Goal: Task Accomplishment & Management: Manage account settings

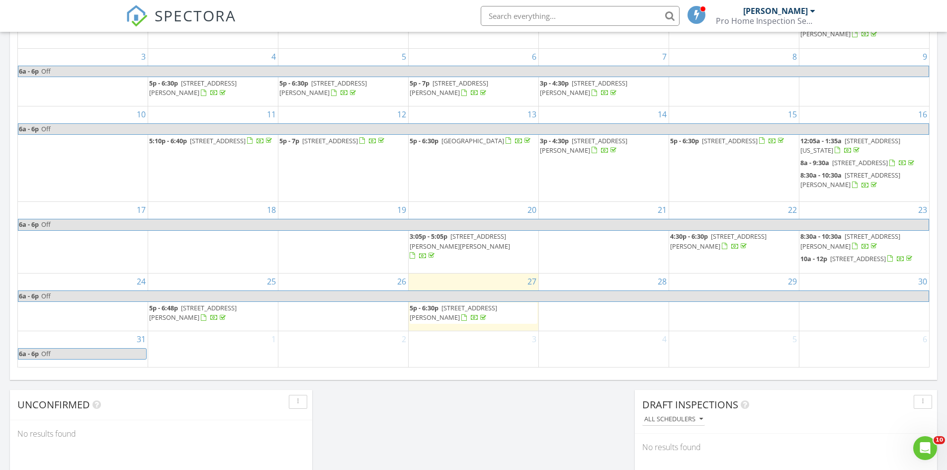
scroll to position [547, 0]
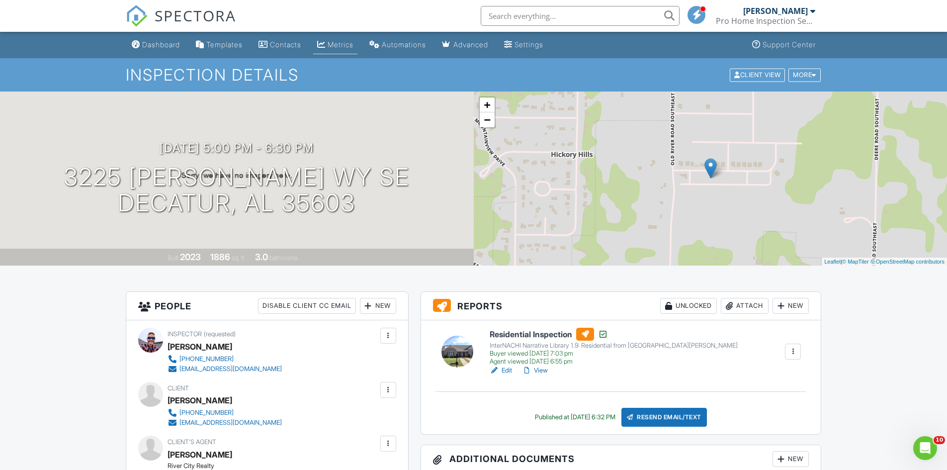
click at [346, 42] on div "Metrics" at bounding box center [341, 44] width 26 height 8
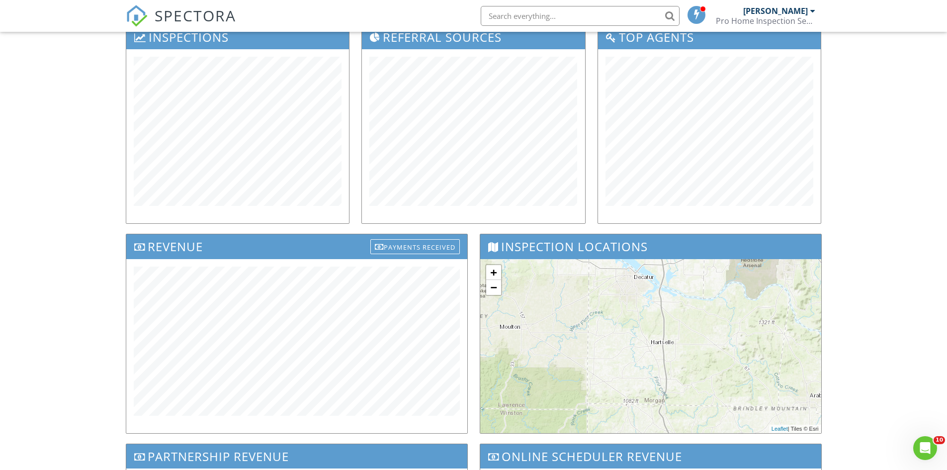
scroll to position [149, 0]
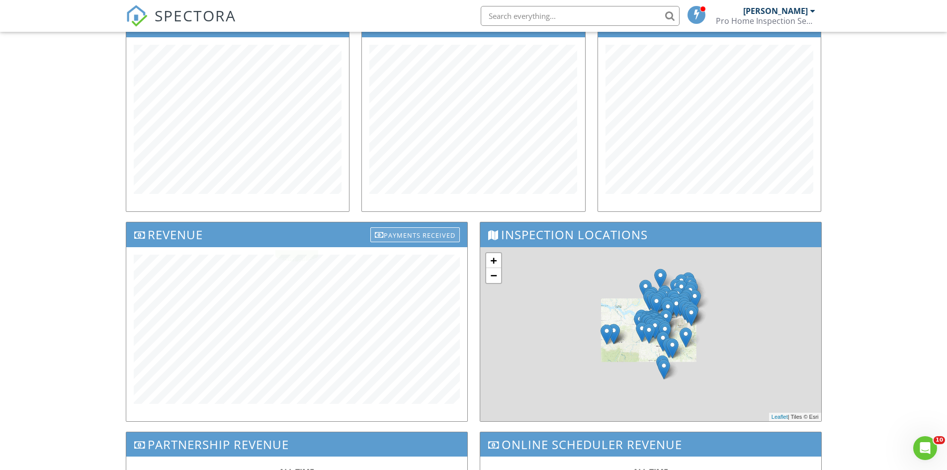
click at [414, 234] on div "Payments Received" at bounding box center [416, 234] width 90 height 15
